Goal: Transaction & Acquisition: Purchase product/service

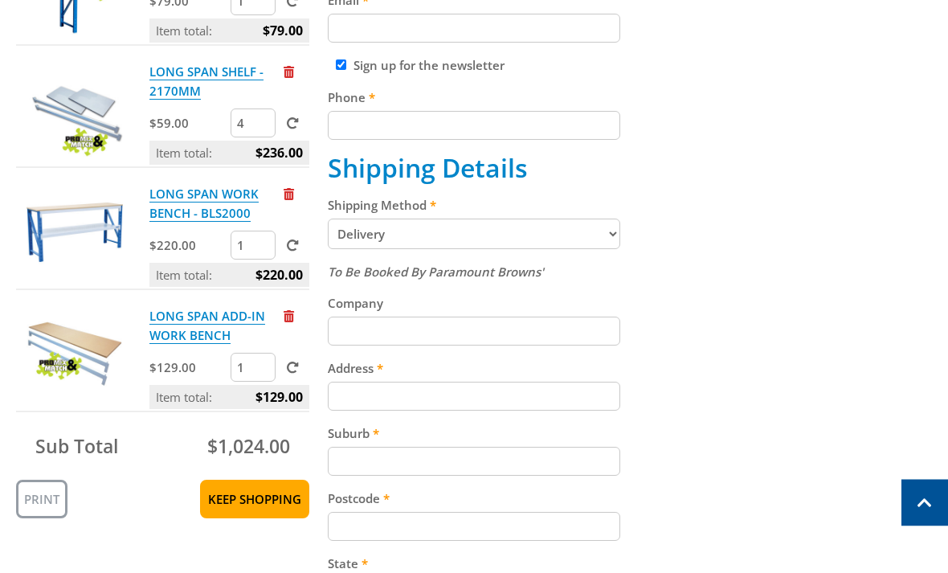
scroll to position [569, 0]
click at [250, 132] on input "4" at bounding box center [253, 122] width 45 height 29
type input "3"
click input "submit" at bounding box center [0, 0] width 0 height 0
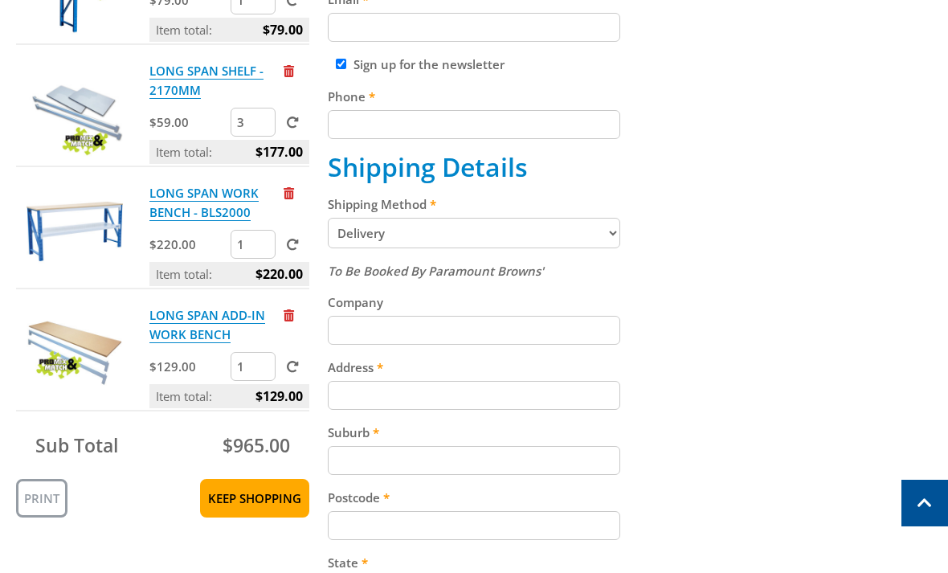
click at [294, 185] on link "Remove from cart" at bounding box center [289, 193] width 10 height 16
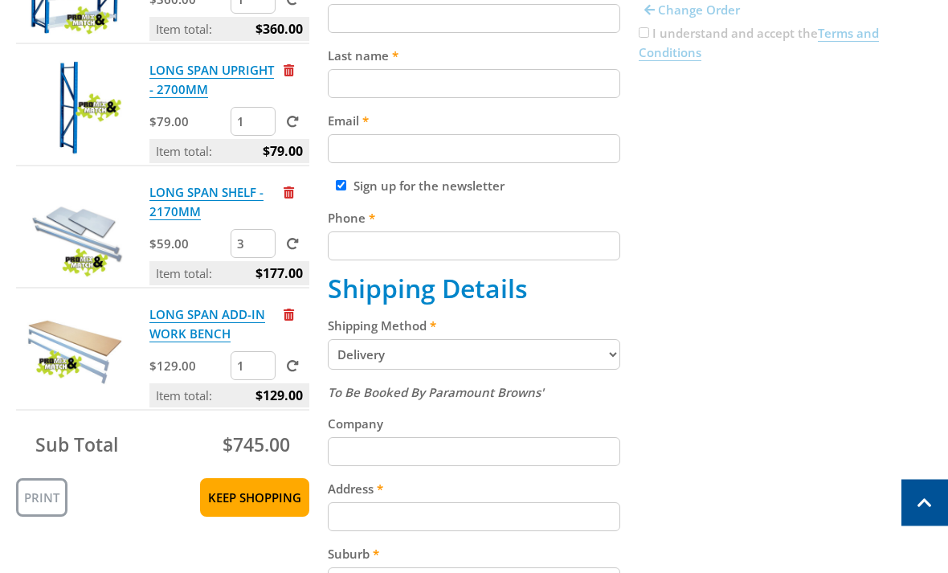
scroll to position [448, 0]
click at [290, 316] on span "Remove from cart" at bounding box center [289, 315] width 10 height 12
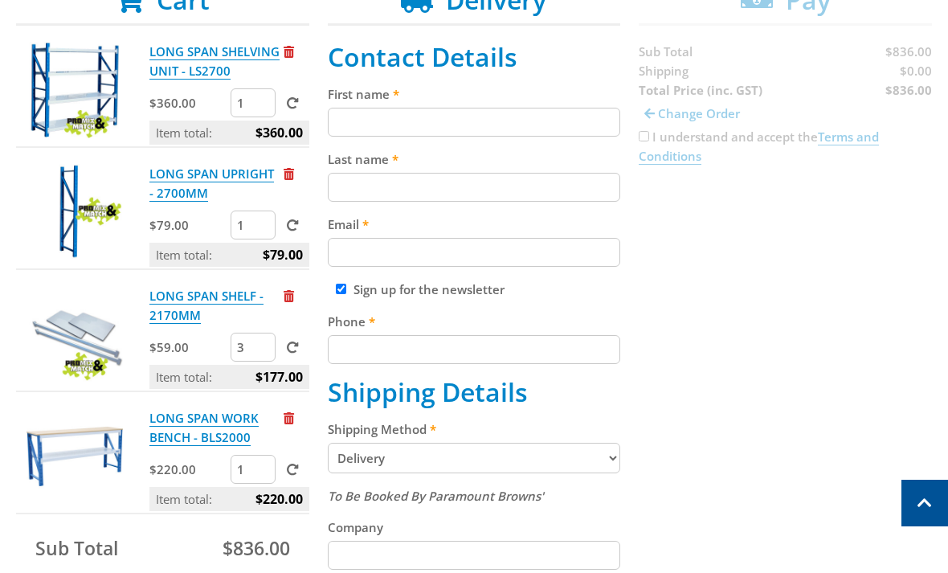
scroll to position [340, 0]
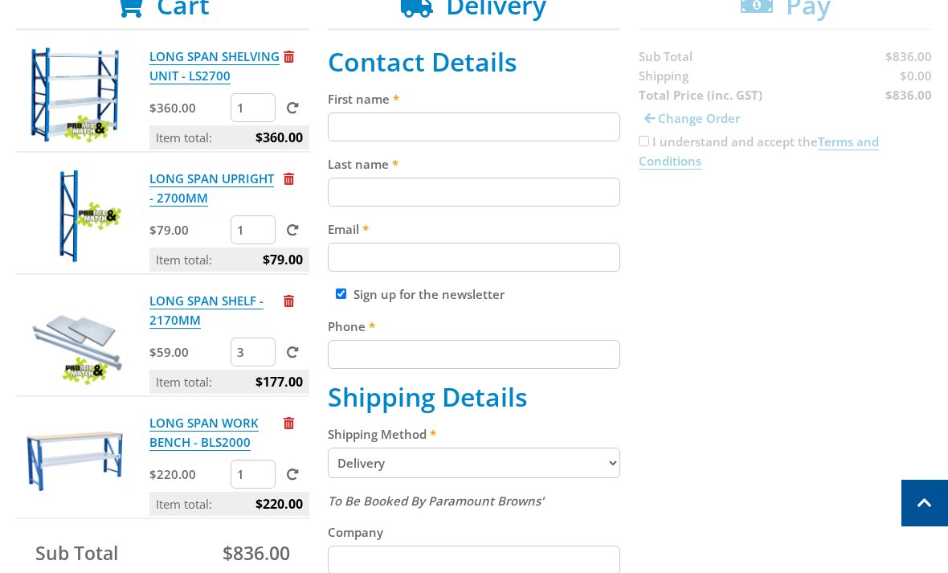
click at [252, 357] on input "3" at bounding box center [253, 352] width 45 height 29
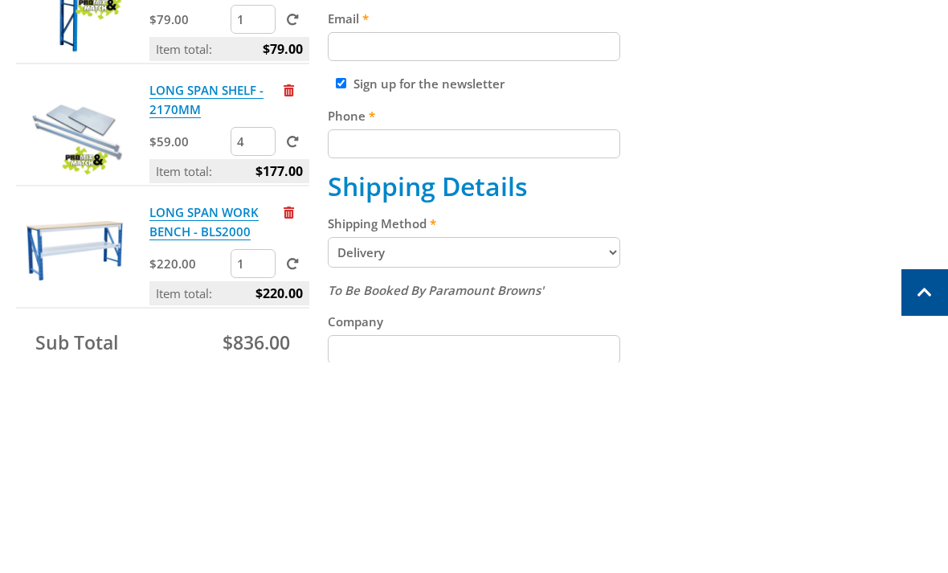
type input "4"
click input "submit" at bounding box center [0, 0] width 0 height 0
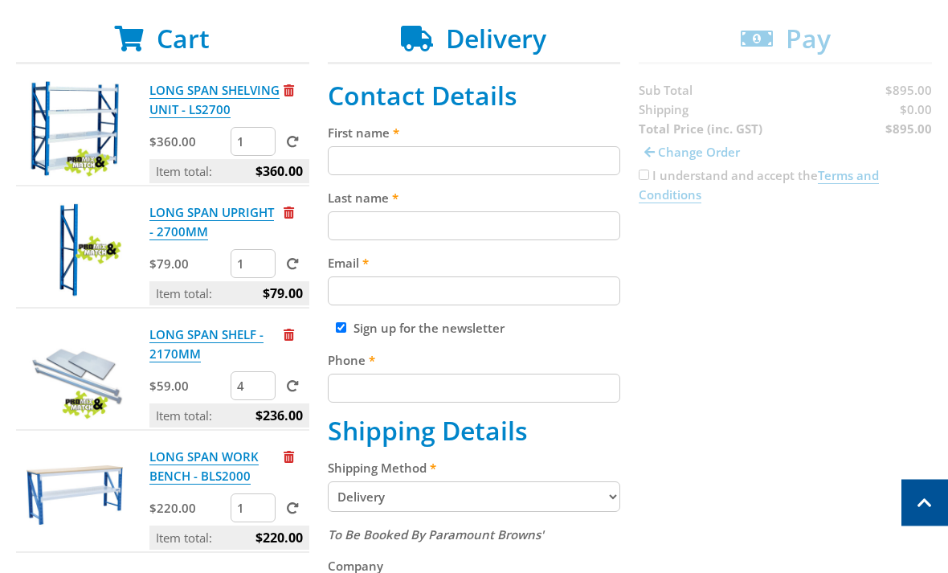
scroll to position [321, 0]
